Goal: Find specific page/section: Find specific page/section

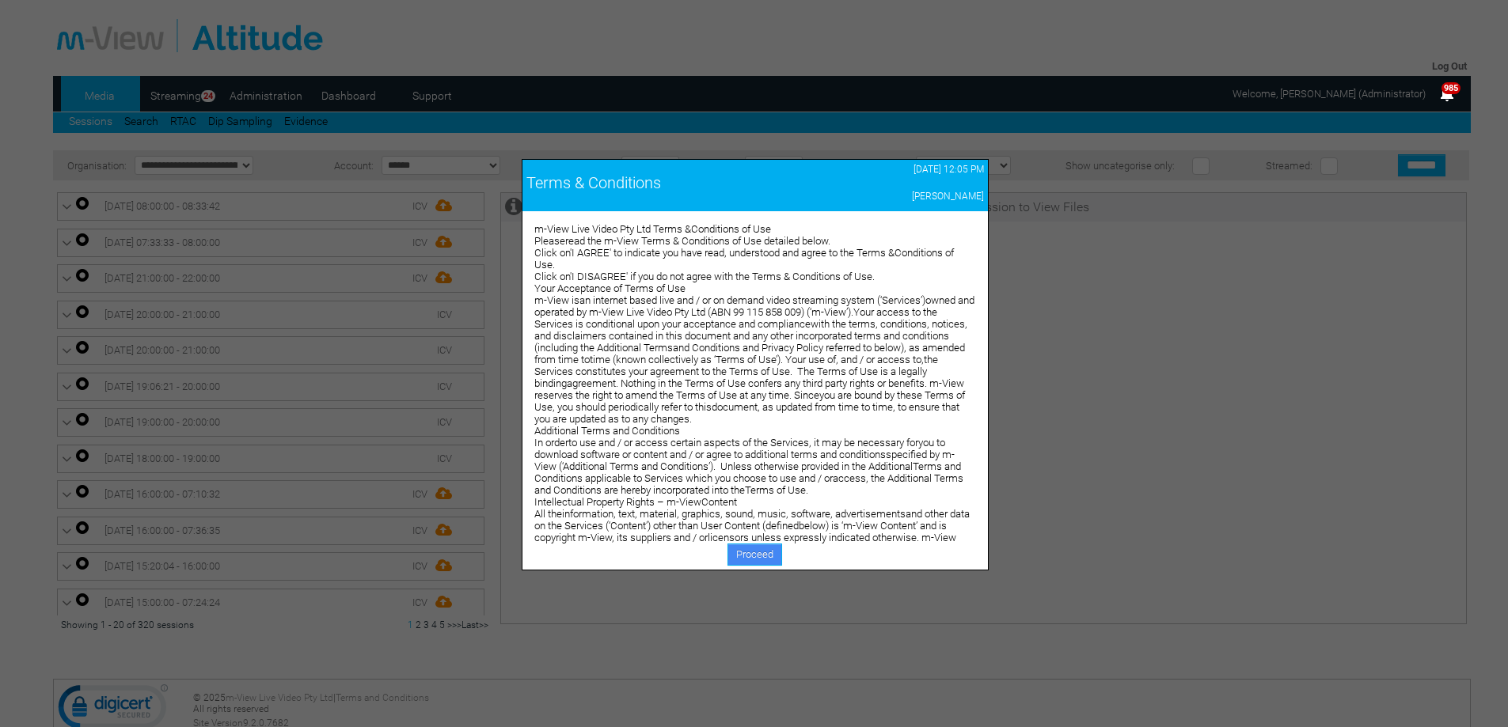
click at [742, 552] on link "Proceed" at bounding box center [754, 555] width 55 height 22
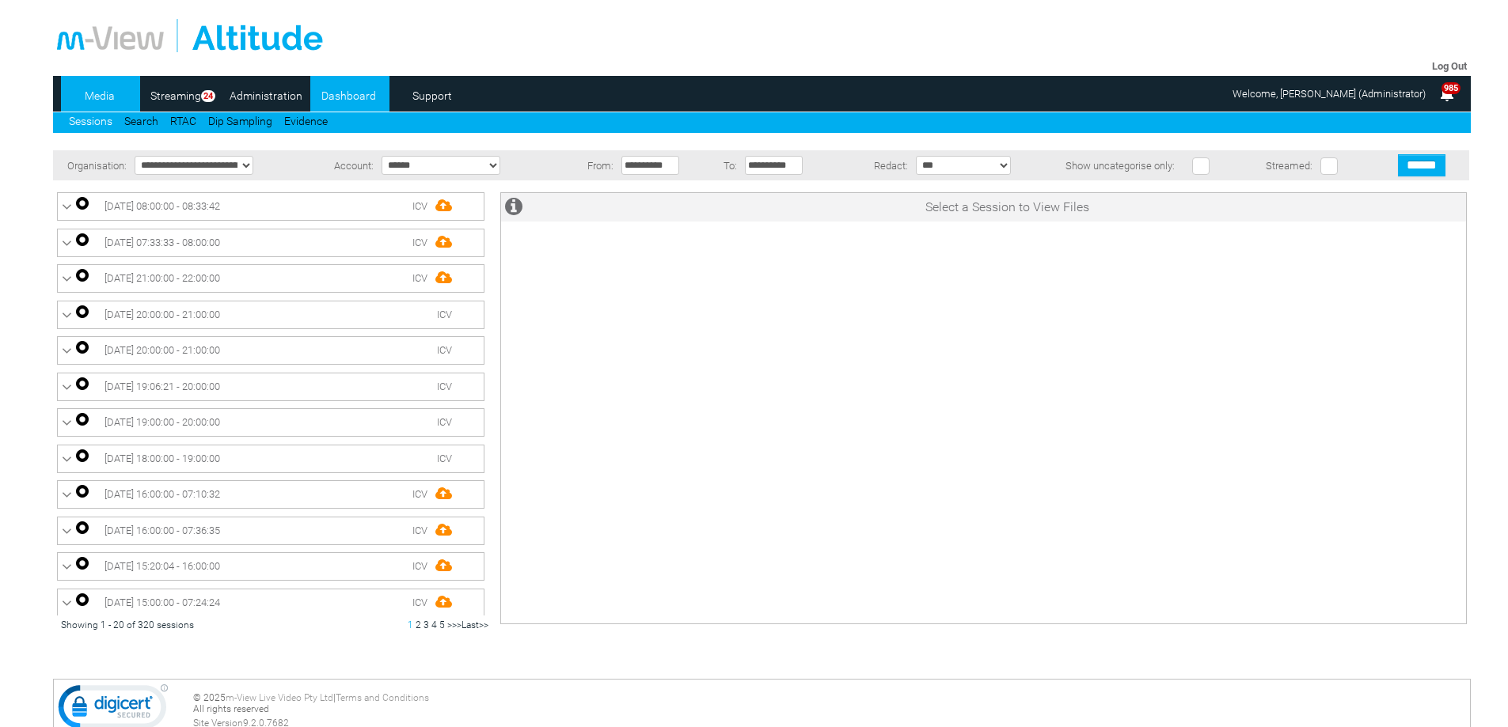
click at [342, 78] on li "Dashboard" at bounding box center [349, 94] width 79 height 36
click at [345, 87] on link "Dashboard" at bounding box center [348, 96] width 77 height 24
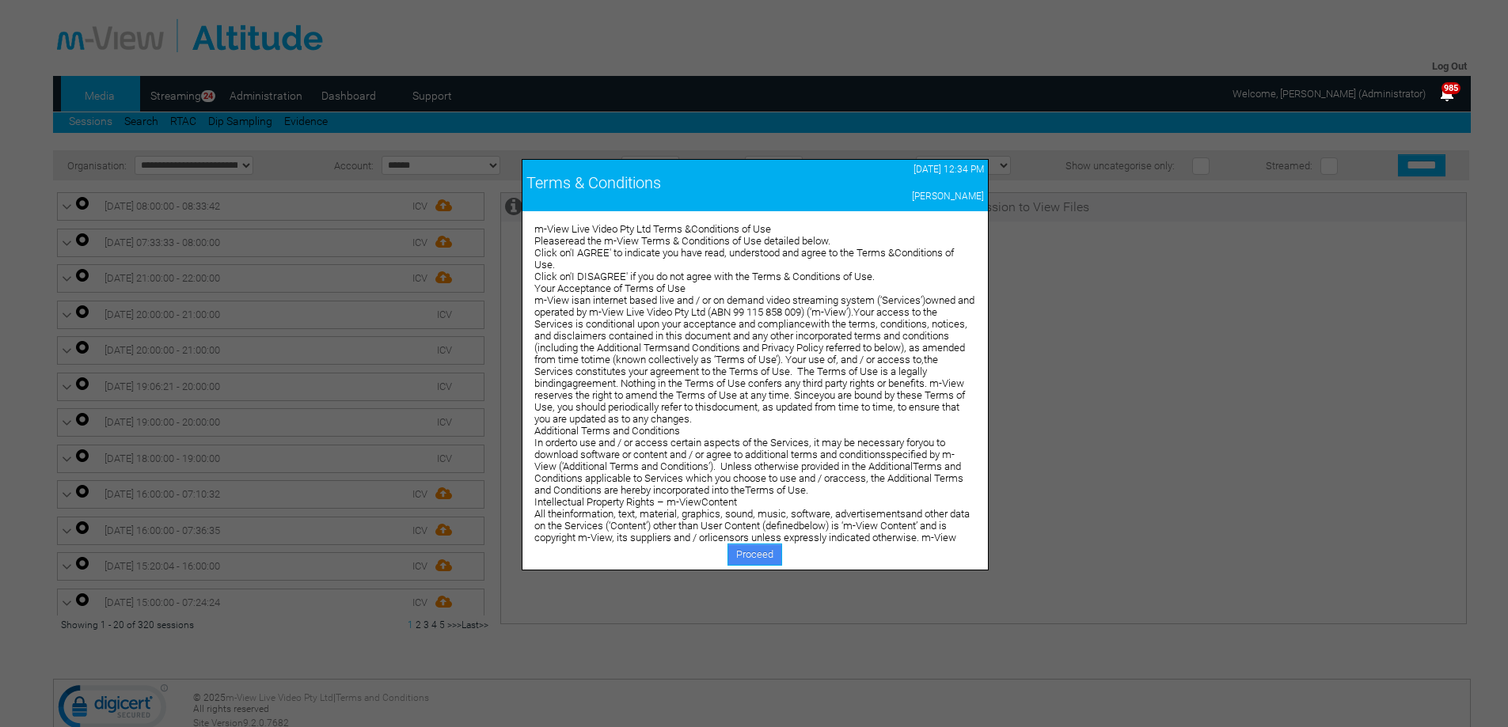
click at [750, 559] on link "Proceed" at bounding box center [754, 555] width 55 height 22
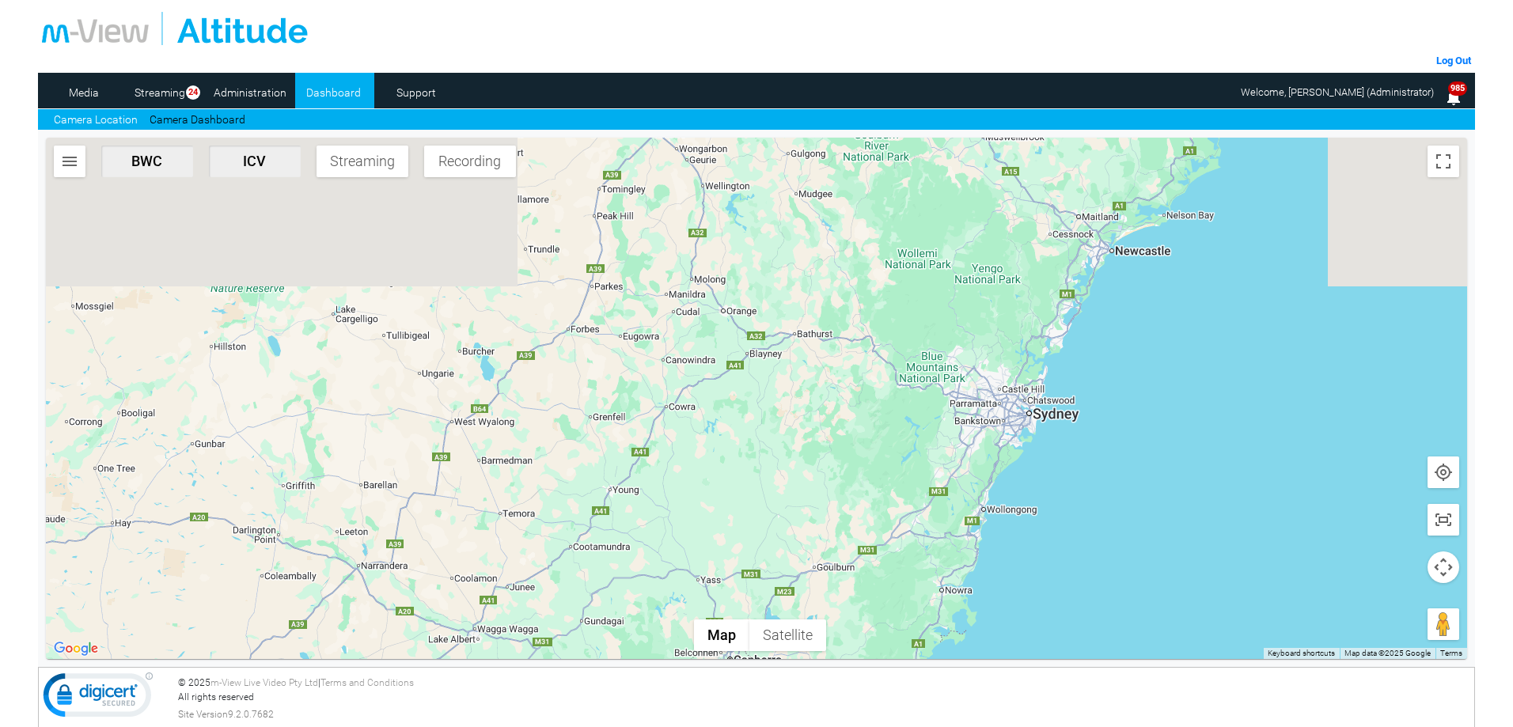
drag, startPoint x: 1194, startPoint y: 267, endPoint x: 974, endPoint y: 549, distance: 357.5
click at [974, 549] on div at bounding box center [756, 399] width 1421 height 522
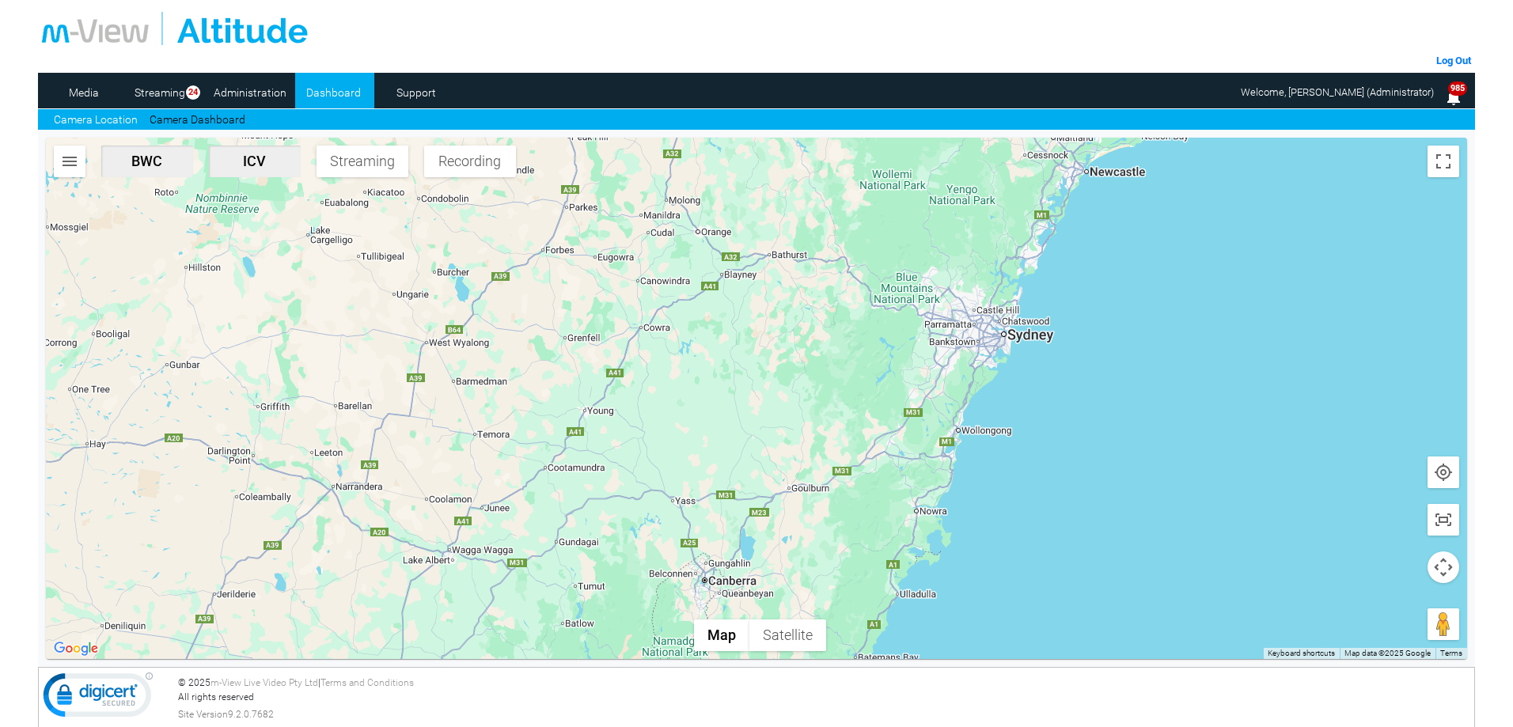
drag, startPoint x: 869, startPoint y: 479, endPoint x: 846, endPoint y: 395, distance: 87.0
click at [846, 395] on div at bounding box center [756, 399] width 1421 height 522
